Goal: Obtain resource: Download file/media

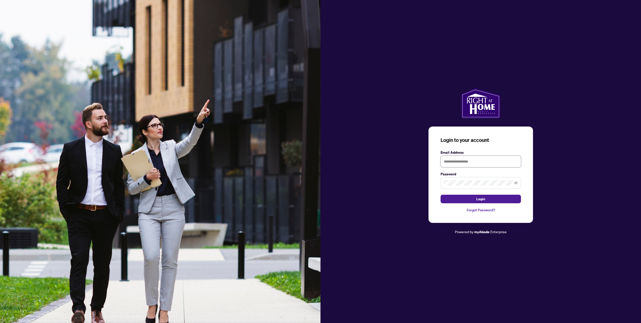
click at [471, 159] on input "text" at bounding box center [481, 161] width 80 height 12
type input "**********"
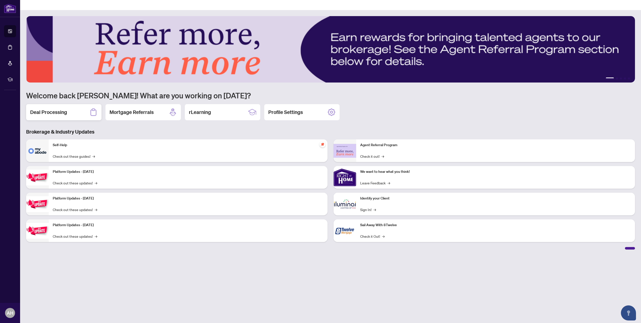
click at [77, 104] on div "Deal Processing" at bounding box center [63, 112] width 75 height 16
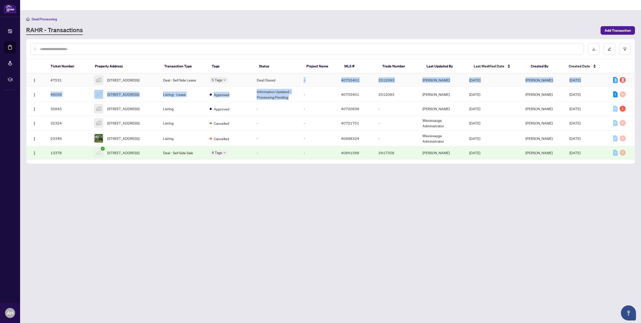
drag, startPoint x: 306, startPoint y: 90, endPoint x: 304, endPoint y: 71, distance: 19.2
click at [304, 73] on tbody "47531 [STREET_ADDRESS] Deal - Sell Side Lease 5 Tags Deal Closed - 40755401 251…" at bounding box center [330, 116] width 608 height 86
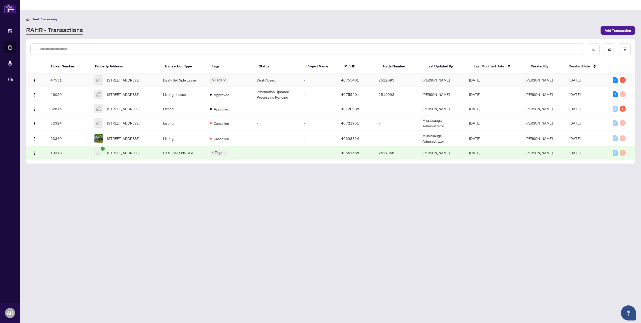
drag, startPoint x: 304, startPoint y: 71, endPoint x: 285, endPoint y: 72, distance: 19.1
click at [285, 73] on td "Deal Closed" at bounding box center [276, 79] width 47 height 13
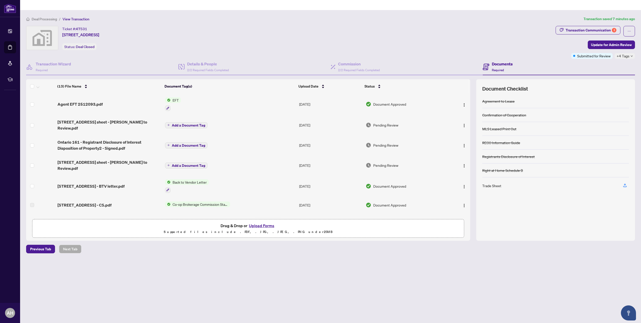
click at [94, 97] on td "Agent EFT 2512093.pdf" at bounding box center [110, 104] width 108 height 22
click at [233, 176] on td "Back to Vendor Letter" at bounding box center [230, 186] width 134 height 22
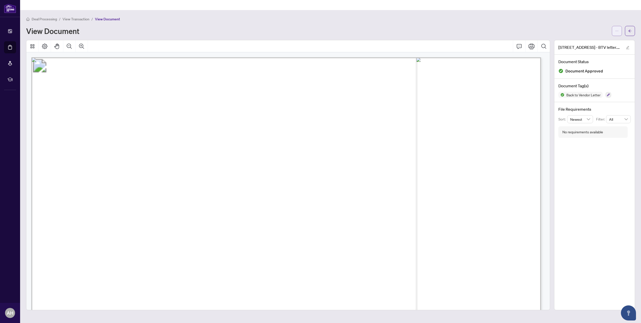
click at [617, 26] on button "button" at bounding box center [617, 31] width 10 height 10
click at [599, 31] on span "Download" at bounding box center [599, 32] width 38 height 6
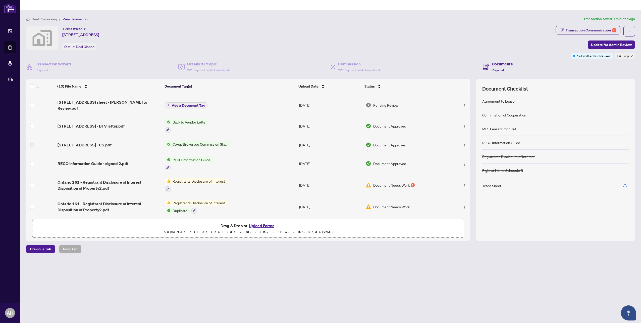
scroll to position [75, 0]
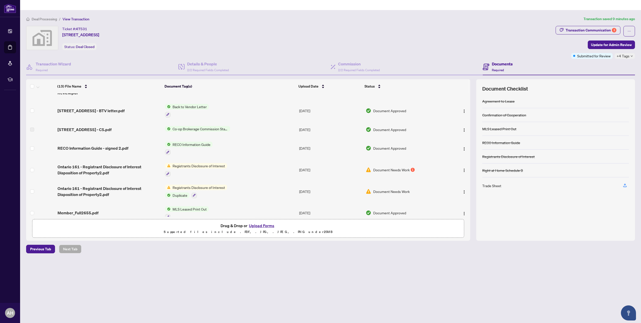
click at [203, 126] on span "Co-op Brokerage Commission Statement" at bounding box center [201, 129] width 60 height 6
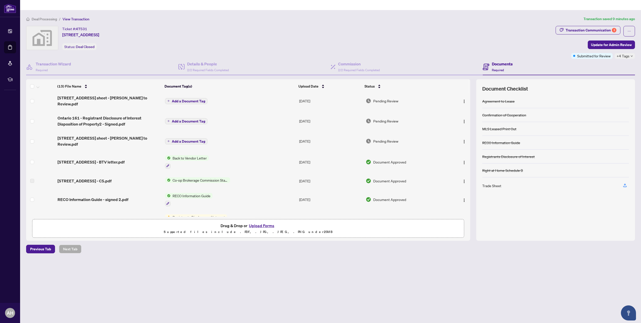
scroll to position [0, 0]
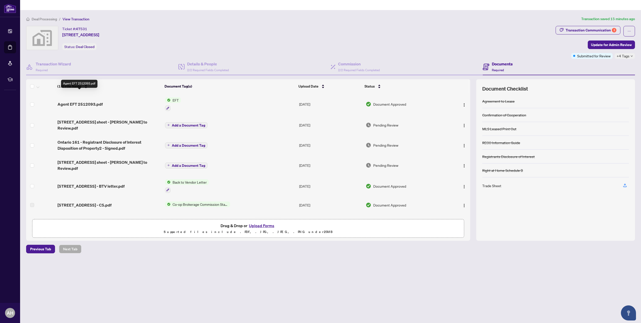
click at [82, 101] on span "Agent EFT 2512093.pdf" at bounding box center [80, 104] width 45 height 6
